Goal: Transaction & Acquisition: Subscribe to service/newsletter

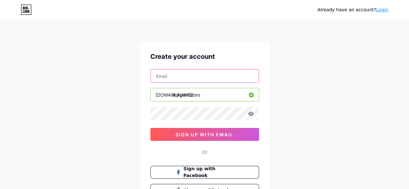
click at [160, 79] on input "text" at bounding box center [205, 75] width 108 height 13
type input "[EMAIL_ADDRESS][DOMAIN_NAME]"
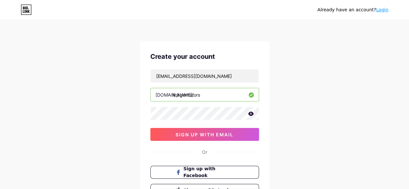
click at [252, 115] on icon at bounding box center [250, 113] width 5 height 4
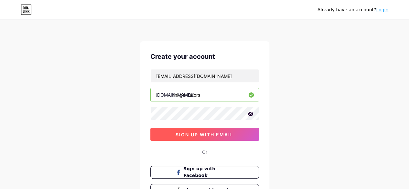
click at [196, 135] on span "sign up with email" at bounding box center [204, 134] width 58 height 5
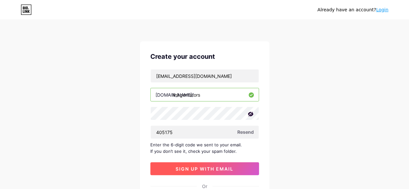
type input "405175"
click at [193, 166] on span "sign up with email" at bounding box center [204, 168] width 58 height 5
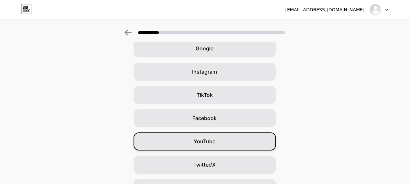
click at [212, 137] on div "YouTube" at bounding box center [204, 141] width 142 height 18
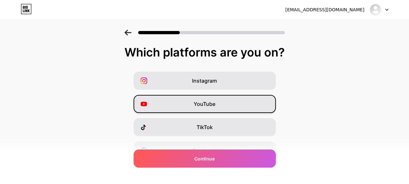
click at [208, 105] on span "YouTube" at bounding box center [204, 104] width 22 height 8
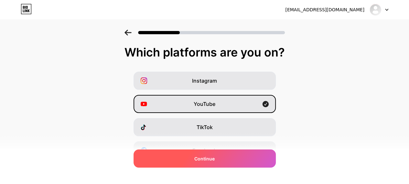
click at [229, 161] on div "Continue" at bounding box center [204, 159] width 142 height 18
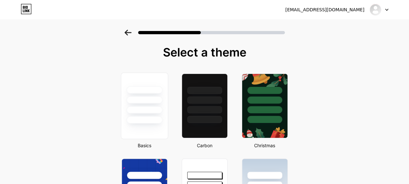
click at [138, 101] on div at bounding box center [144, 99] width 36 height 7
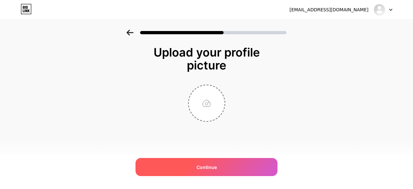
click at [211, 172] on div "Continue" at bounding box center [207, 167] width 142 height 18
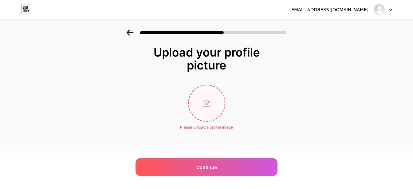
click at [205, 106] on input "file" at bounding box center [207, 103] width 36 height 36
type input "C:\fakepath\RobloxScreenShot20250830_013552146.png"
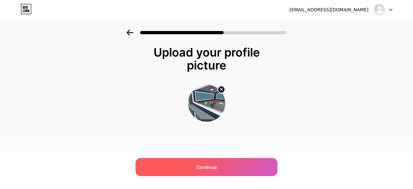
click at [196, 167] on div "Continue" at bounding box center [207, 167] width 142 height 18
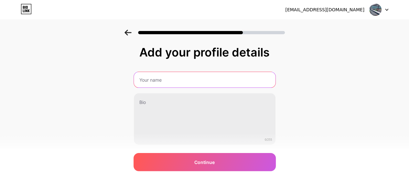
click at [194, 84] on input "text" at bounding box center [204, 80] width 141 height 16
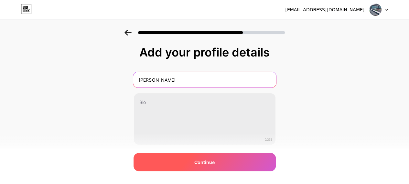
type input "[PERSON_NAME]"
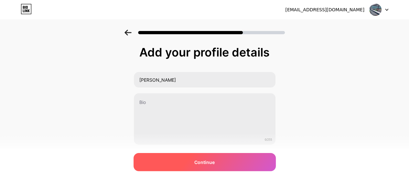
click at [222, 161] on div "Continue" at bounding box center [204, 162] width 142 height 18
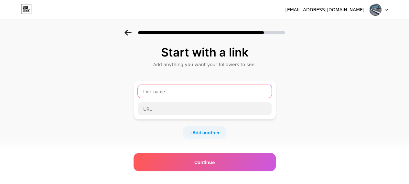
click at [187, 89] on input "text" at bounding box center [205, 91] width 134 height 13
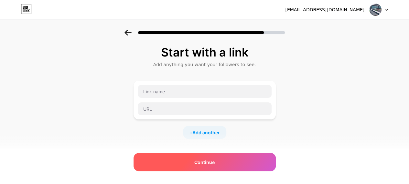
click at [193, 159] on div "Continue" at bounding box center [204, 162] width 142 height 18
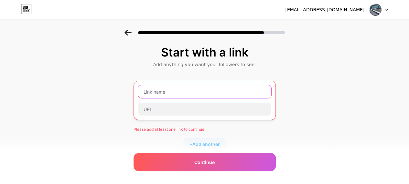
click at [185, 89] on input "text" at bounding box center [204, 91] width 133 height 13
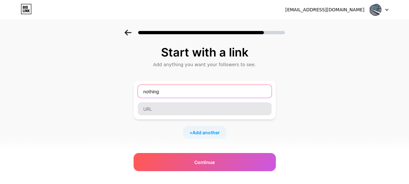
type input "nothing"
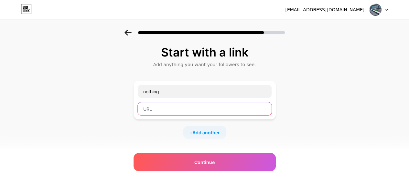
click at [185, 113] on input "text" at bounding box center [205, 108] width 134 height 13
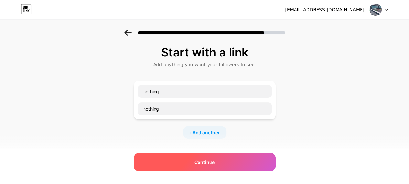
click at [221, 165] on div "Continue" at bounding box center [204, 162] width 142 height 18
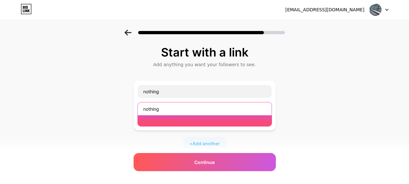
click at [183, 108] on input "nothing" at bounding box center [205, 108] width 134 height 13
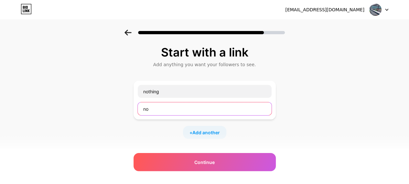
type input "n"
paste input "[URL][DOMAIN_NAME]"
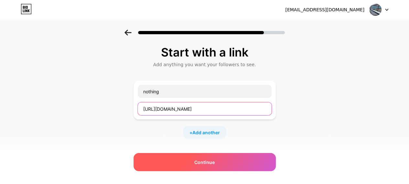
type input "[URL][DOMAIN_NAME]"
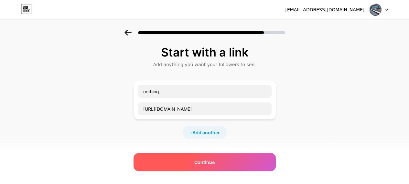
click at [157, 161] on div "Continue" at bounding box center [204, 162] width 142 height 18
click at [211, 163] on span "Continue" at bounding box center [204, 162] width 20 height 7
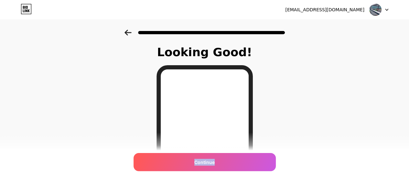
click at [211, 163] on span "Continue" at bounding box center [204, 162] width 20 height 7
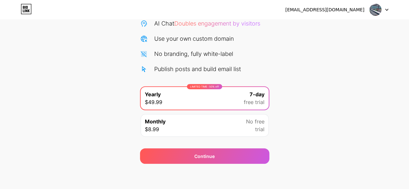
scroll to position [70, 0]
click at [224, 95] on div "LIMITED TIME : 50% off Yearly $49.99 7-day free trial" at bounding box center [205, 98] width 128 height 23
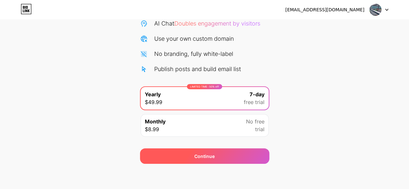
click at [213, 155] on div "Continue" at bounding box center [204, 156] width 20 height 7
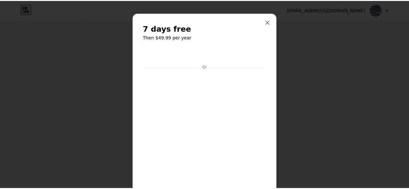
scroll to position [0, 0]
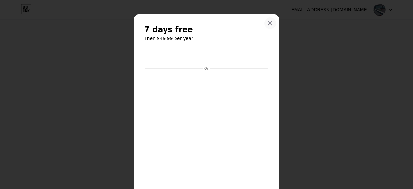
click at [267, 26] on div at bounding box center [271, 23] width 12 height 12
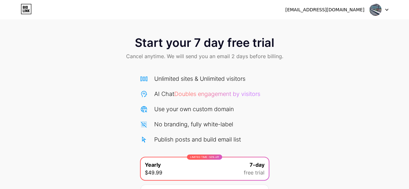
click at [211, 168] on div "LIMITED TIME : 50% off Yearly $49.99 7-day free trial" at bounding box center [205, 168] width 128 height 23
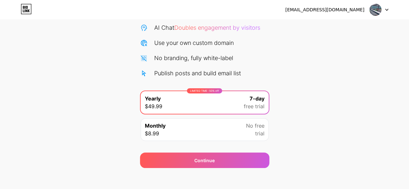
scroll to position [70, 0]
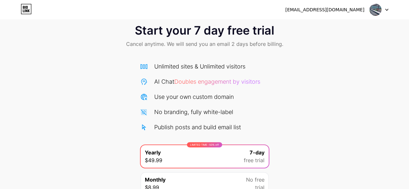
drag, startPoint x: 227, startPoint y: 124, endPoint x: 236, endPoint y: 126, distance: 9.1
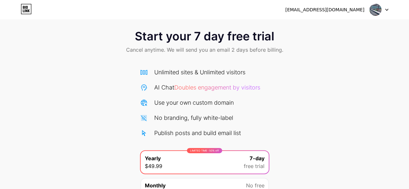
scroll to position [6, 0]
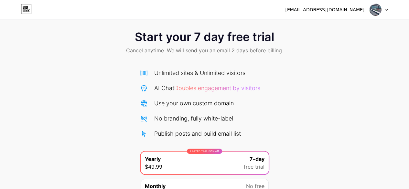
drag, startPoint x: 236, startPoint y: 126, endPoint x: 5, endPoint y: 89, distance: 234.4
click at [5, 89] on div "Start your 7 day free trial Cancel anytime. We will send you an email 2 days be…" at bounding box center [204, 126] width 409 height 204
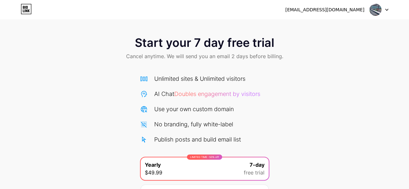
click at [27, 9] on icon at bounding box center [27, 10] width 2 height 3
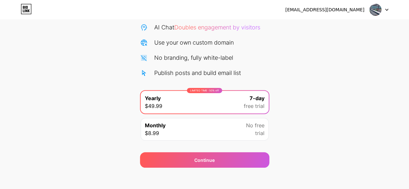
scroll to position [70, 0]
